Goal: Task Accomplishment & Management: Manage account settings

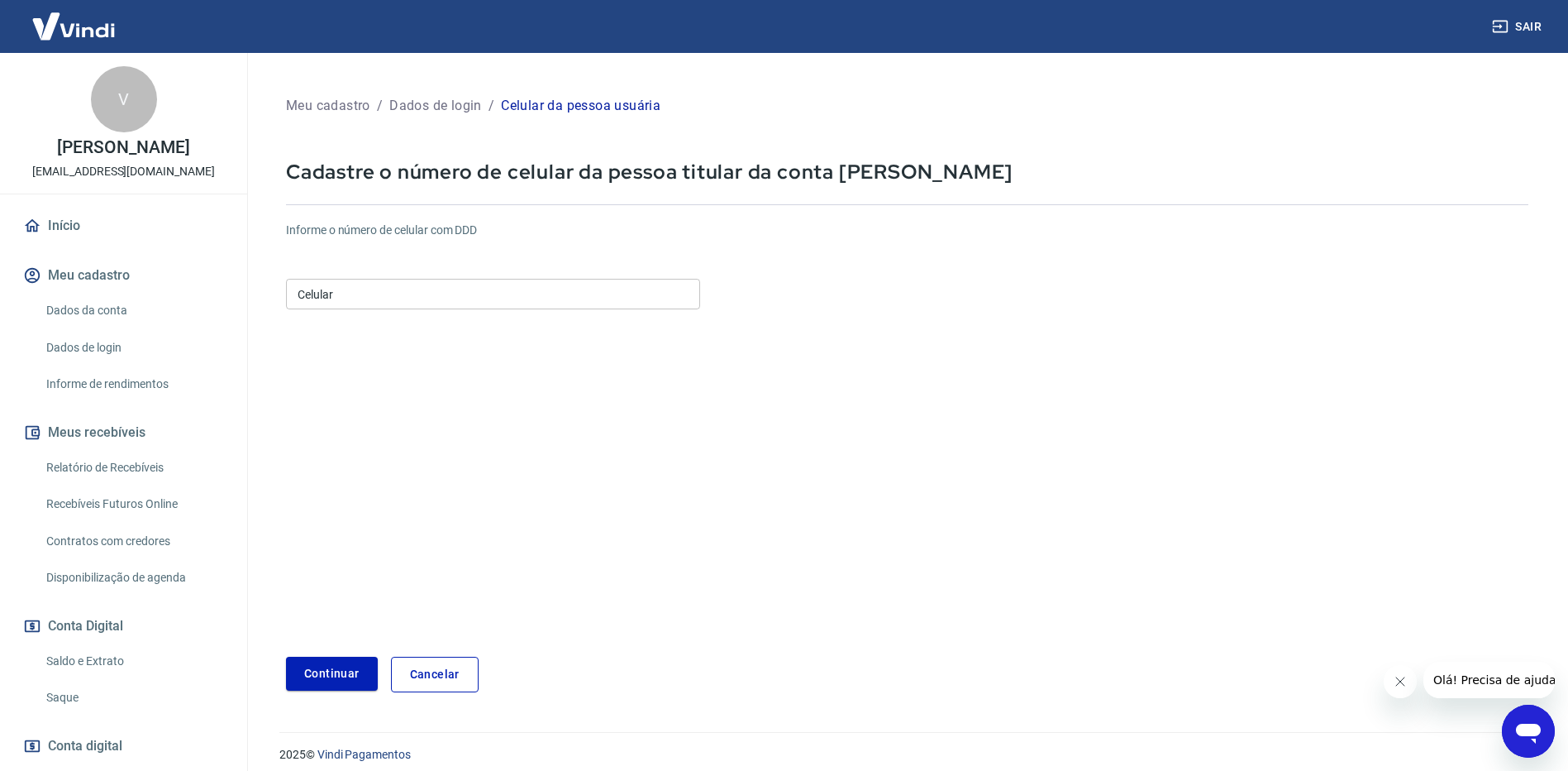
click at [515, 299] on input "Celular" at bounding box center [493, 294] width 414 height 30
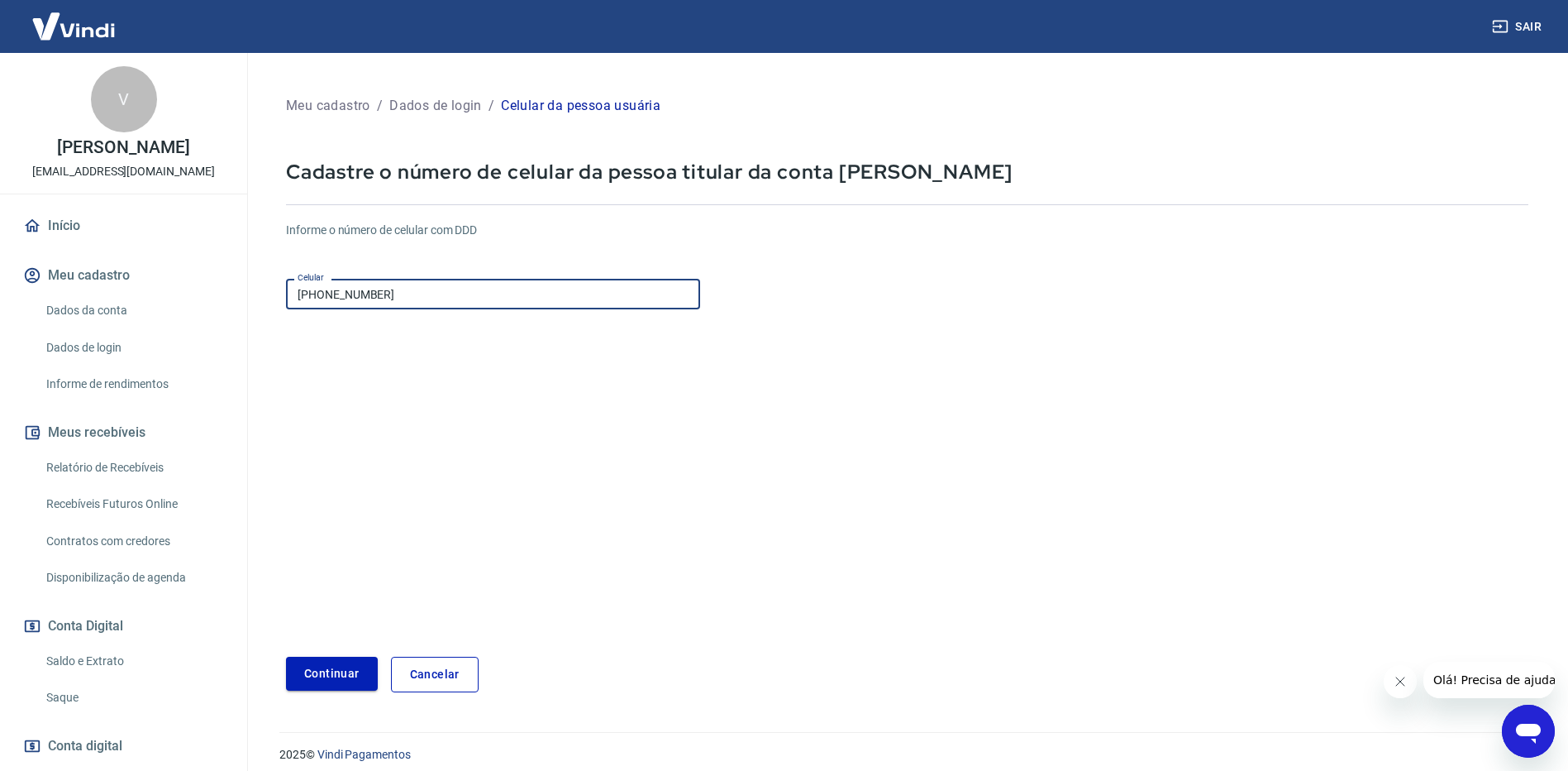
type input "[PHONE_NUMBER]"
click at [334, 667] on button "Continuar" at bounding box center [332, 674] width 92 height 34
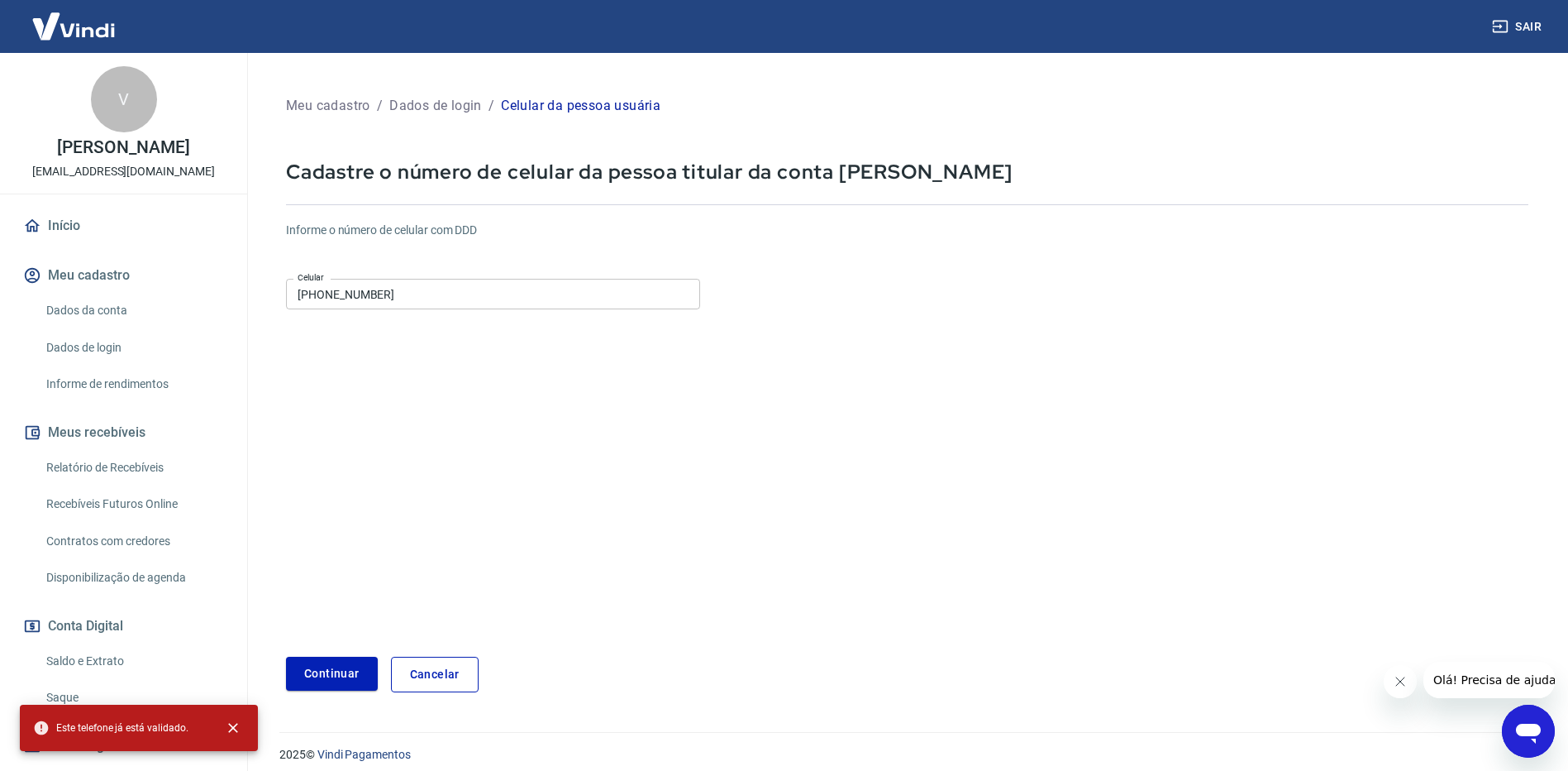
click at [457, 672] on link "Cancelar" at bounding box center [434, 675] width 88 height 36
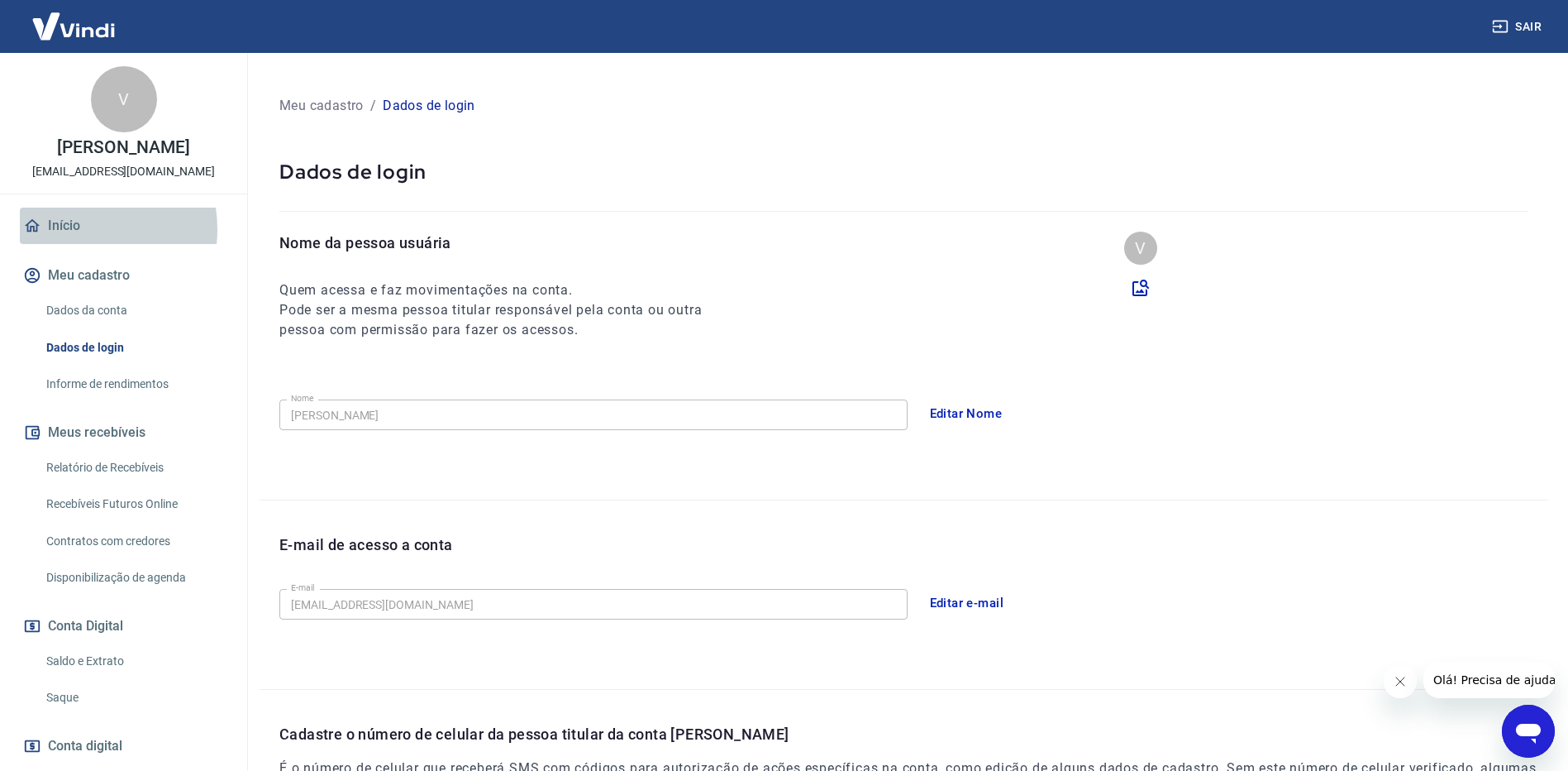
click at [71, 229] on link "Início" at bounding box center [123, 226] width 208 height 37
